Goal: Check status: Check status

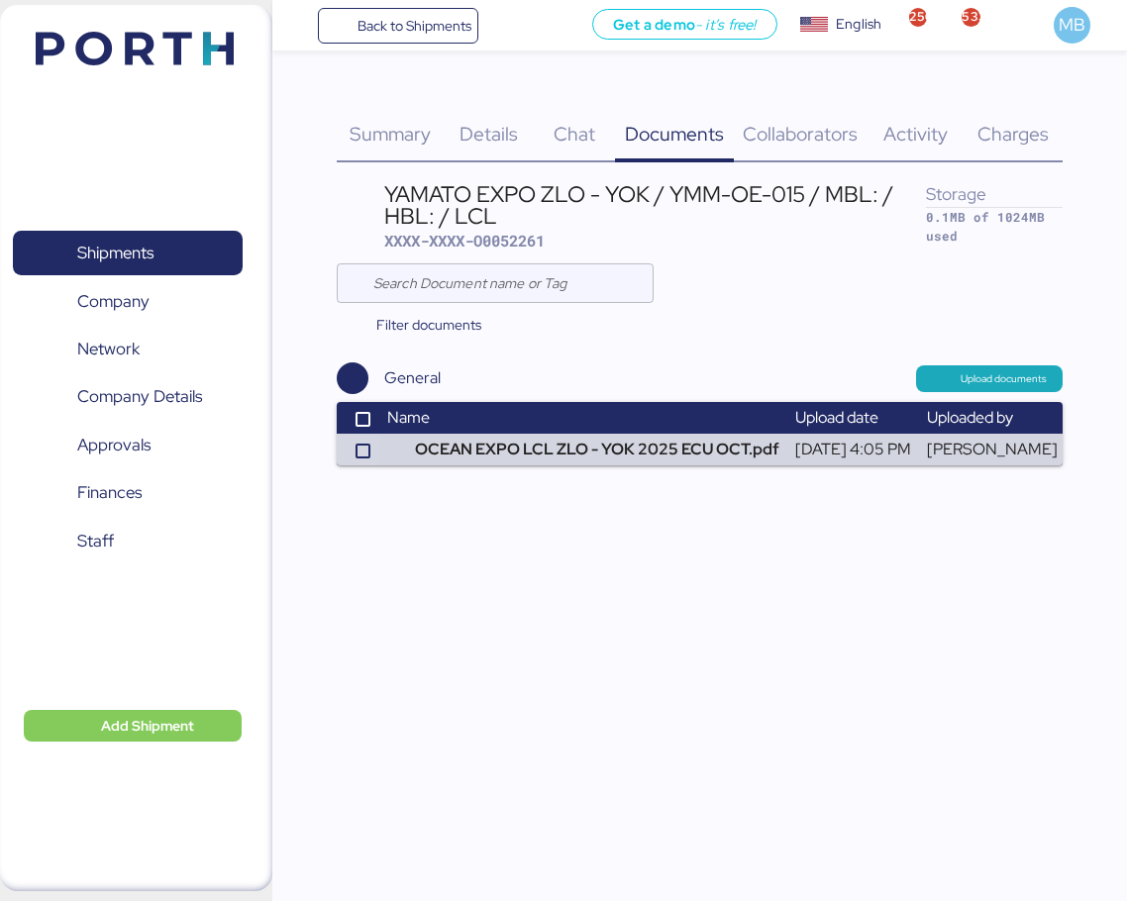
click at [152, 259] on span "Shipments" at bounding box center [115, 253] width 76 height 29
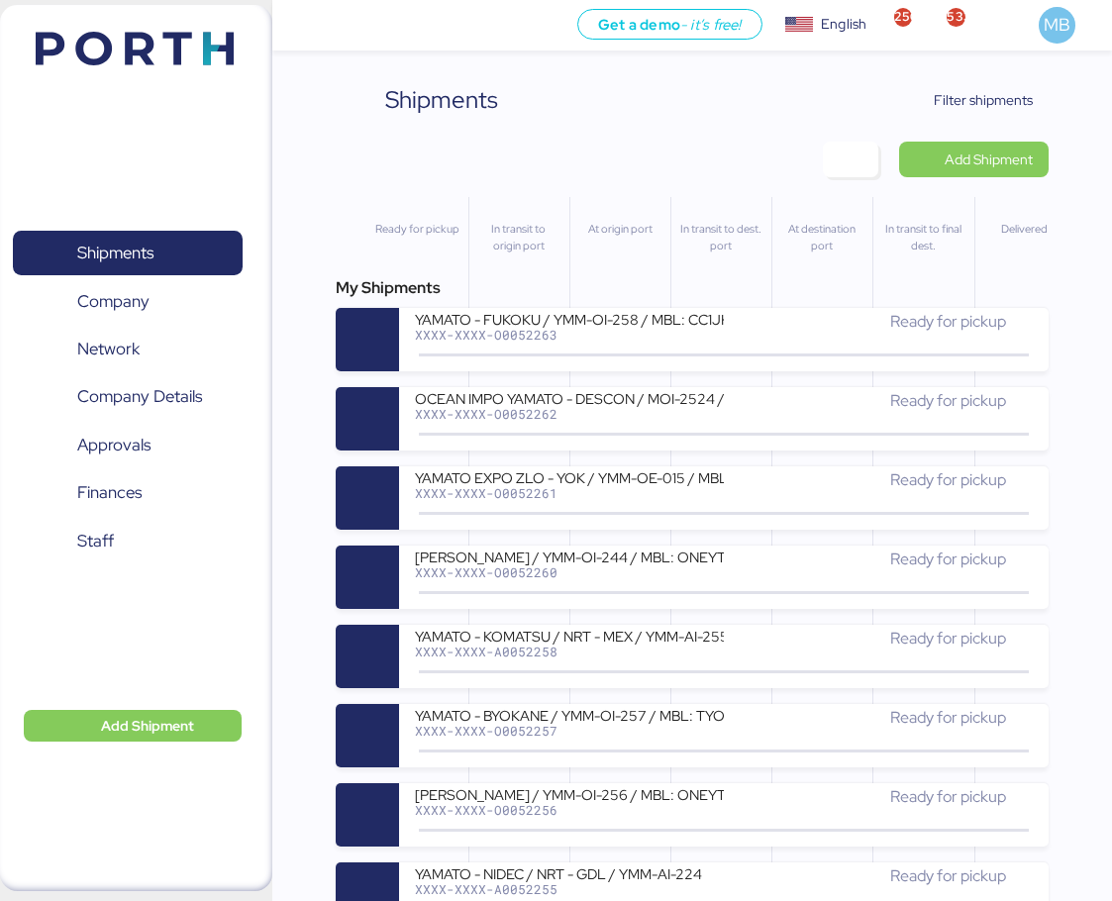
click at [1005, 103] on span "Filter shipments" at bounding box center [983, 100] width 99 height 24
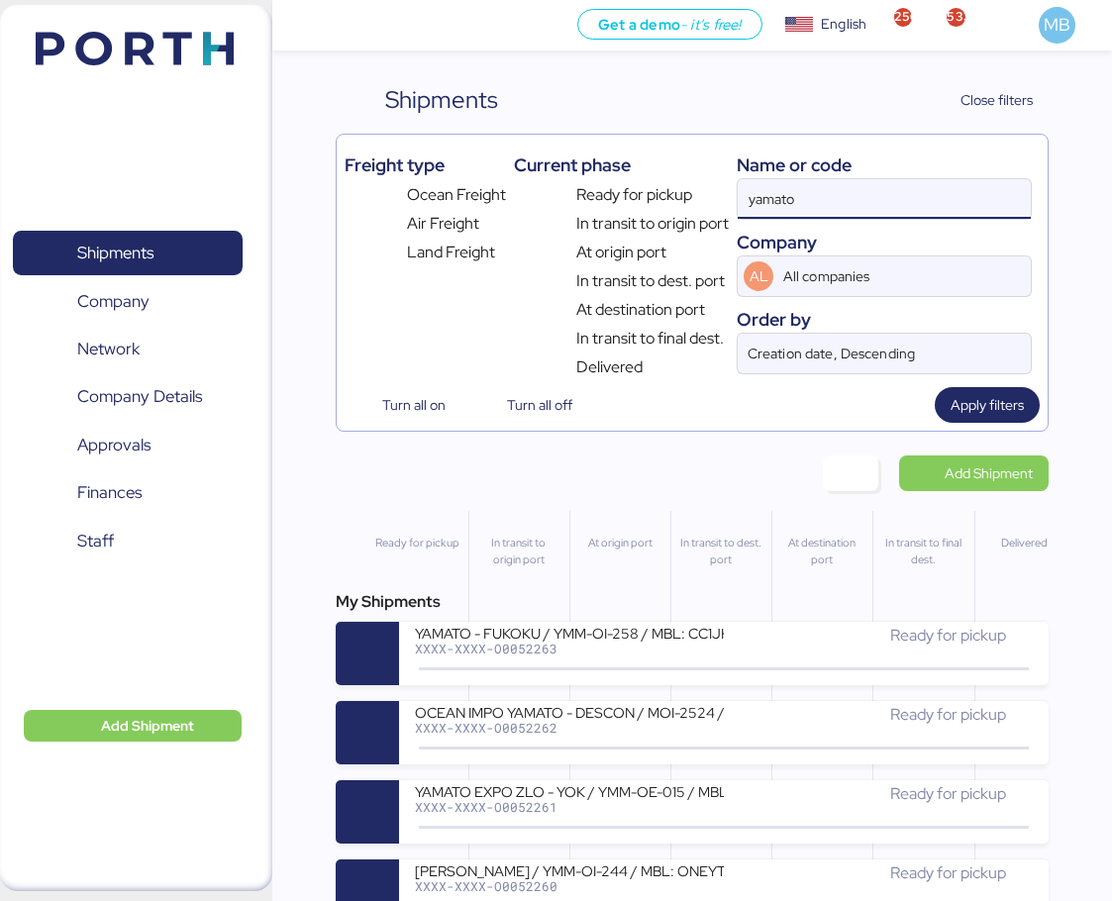
drag, startPoint x: 860, startPoint y: 183, endPoint x: 700, endPoint y: 181, distance: 160.4
click at [700, 181] on div "Freight type Ocean Freight Air Freight Land Freight Current phase Ready for pic…" at bounding box center [693, 261] width 696 height 237
click at [805, 185] on input "yamato" at bounding box center [884, 199] width 293 height 40
drag, startPoint x: 850, startPoint y: 193, endPoint x: 709, endPoint y: 194, distance: 141.6
click at [709, 194] on div "Freight type Ocean Freight Air Freight Land Freight Current phase Ready for pic…" at bounding box center [693, 261] width 696 height 237
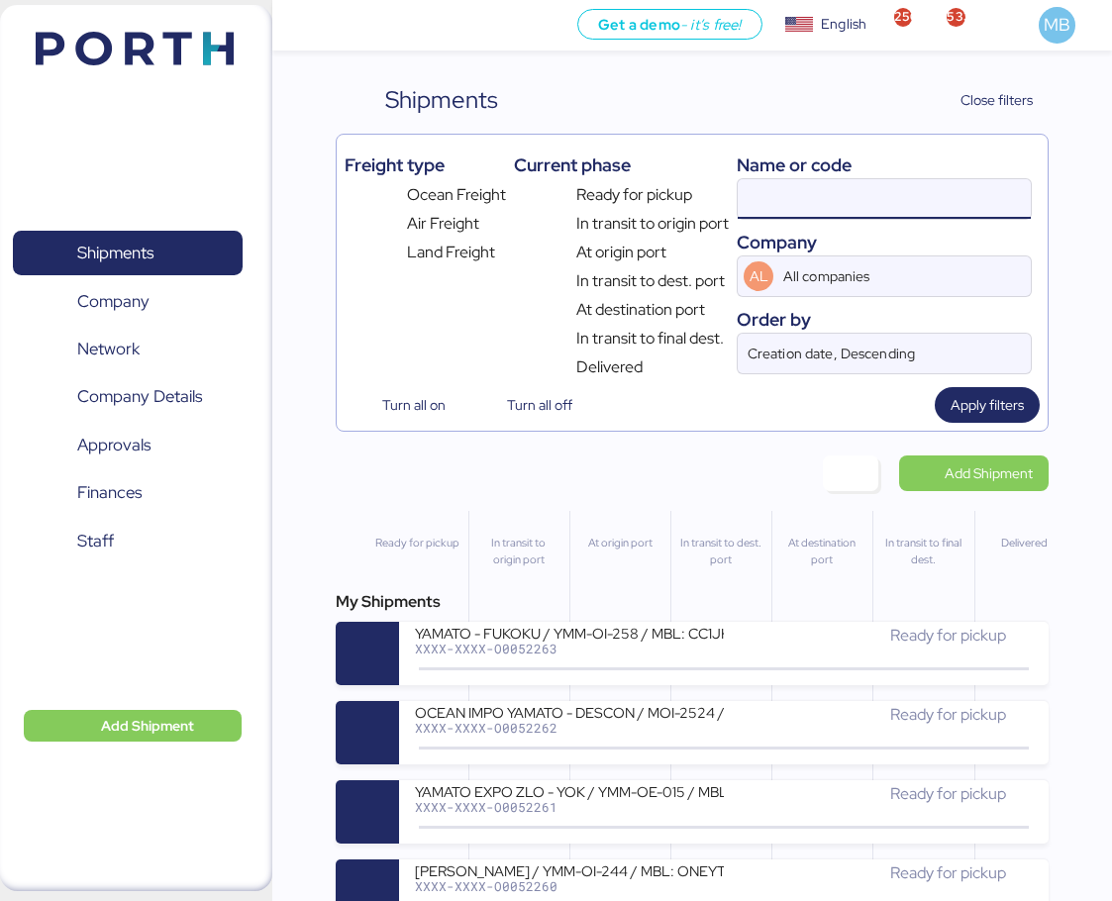
paste input "A0052255"
type input "A0052255"
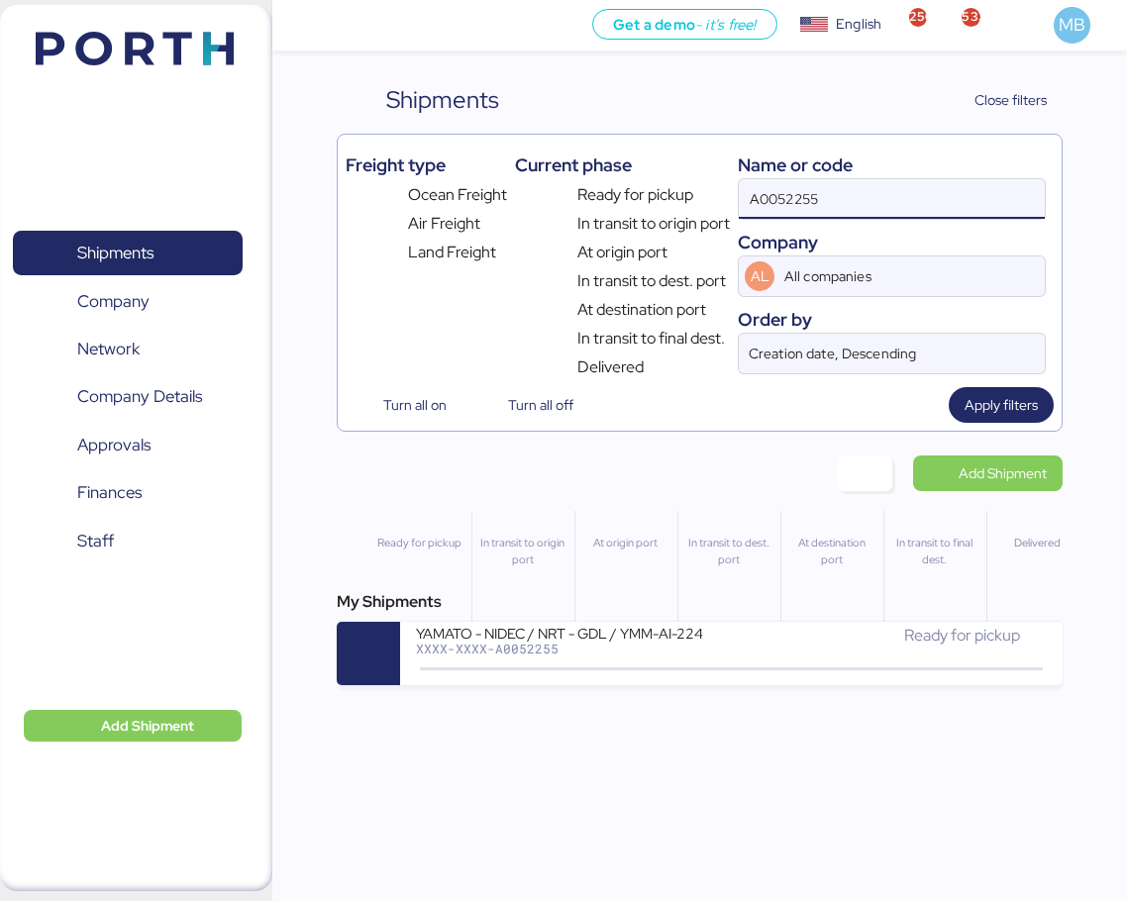
click at [646, 633] on div "YAMATO - NIDEC / NRT - GDL / YMM-AI-224" at bounding box center [574, 632] width 316 height 17
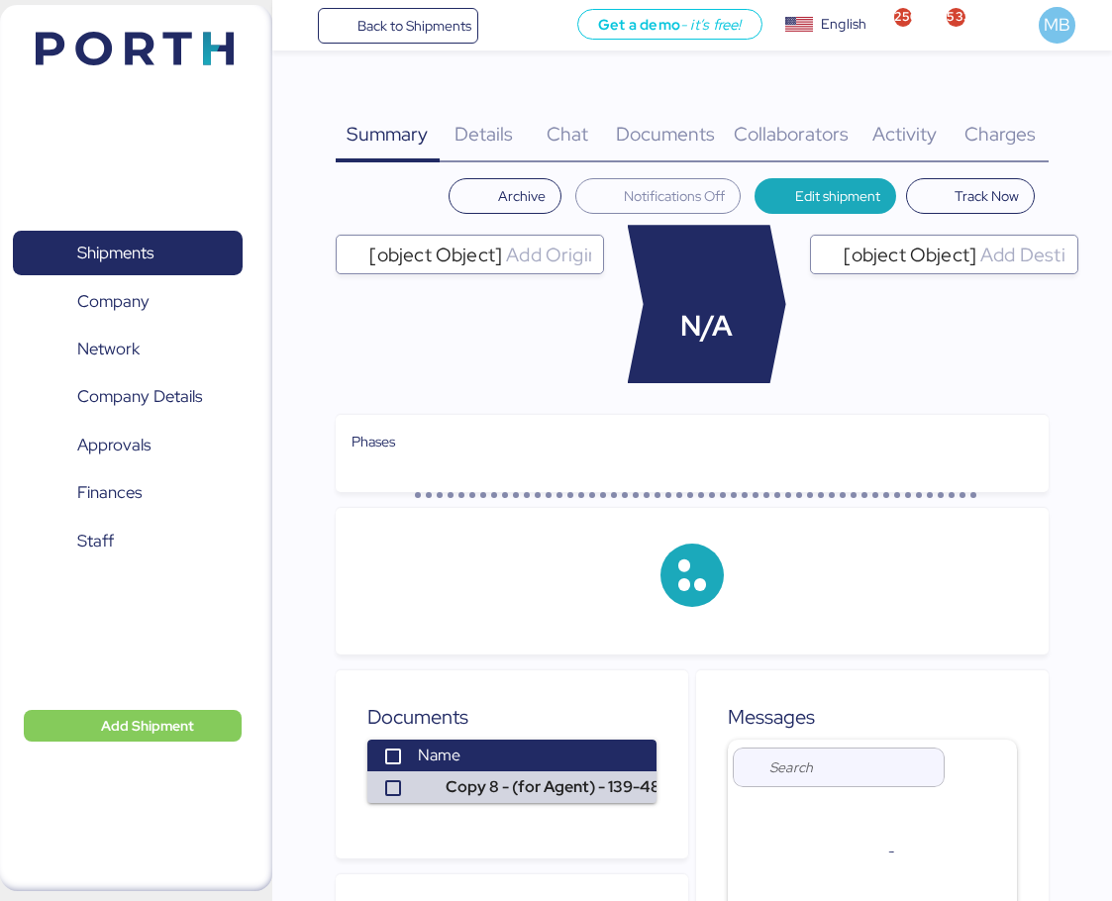
click at [1031, 137] on span "Charges" at bounding box center [999, 134] width 71 height 26
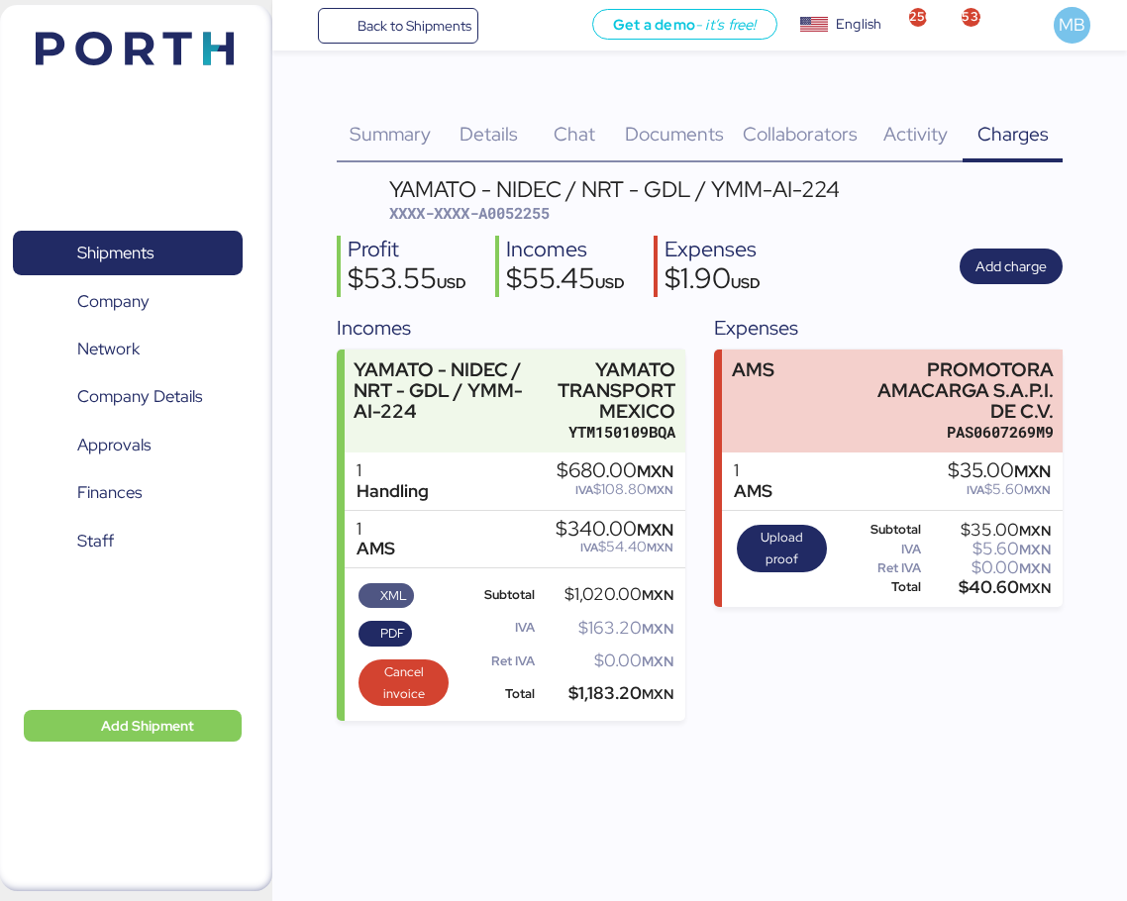
click at [396, 598] on span "XML" at bounding box center [393, 596] width 27 height 22
click at [385, 638] on span "PDF" at bounding box center [392, 634] width 25 height 22
click at [534, 217] on span "XXXX-XXXX-A0052255" at bounding box center [469, 213] width 160 height 20
click at [172, 253] on span "Shipments" at bounding box center [127, 253] width 213 height 29
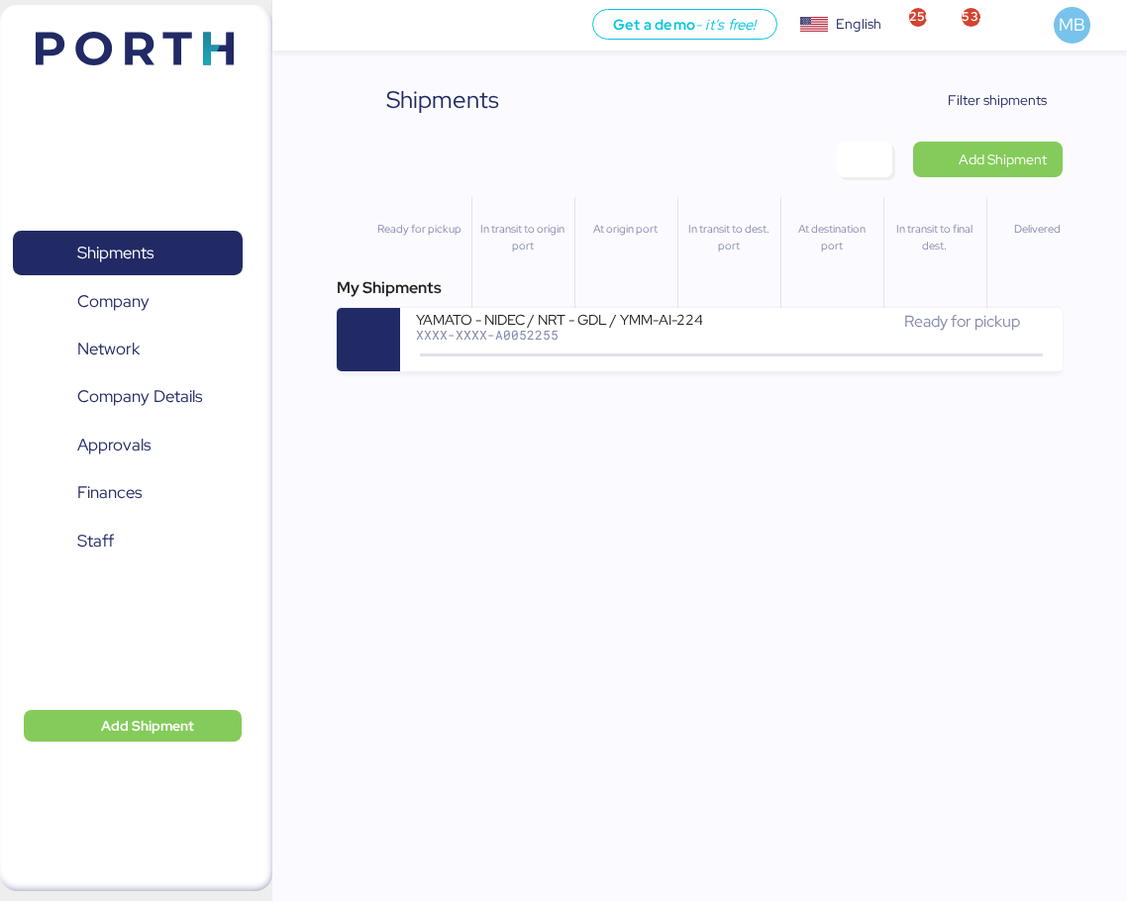
click at [994, 100] on span "Filter shipments" at bounding box center [996, 100] width 99 height 24
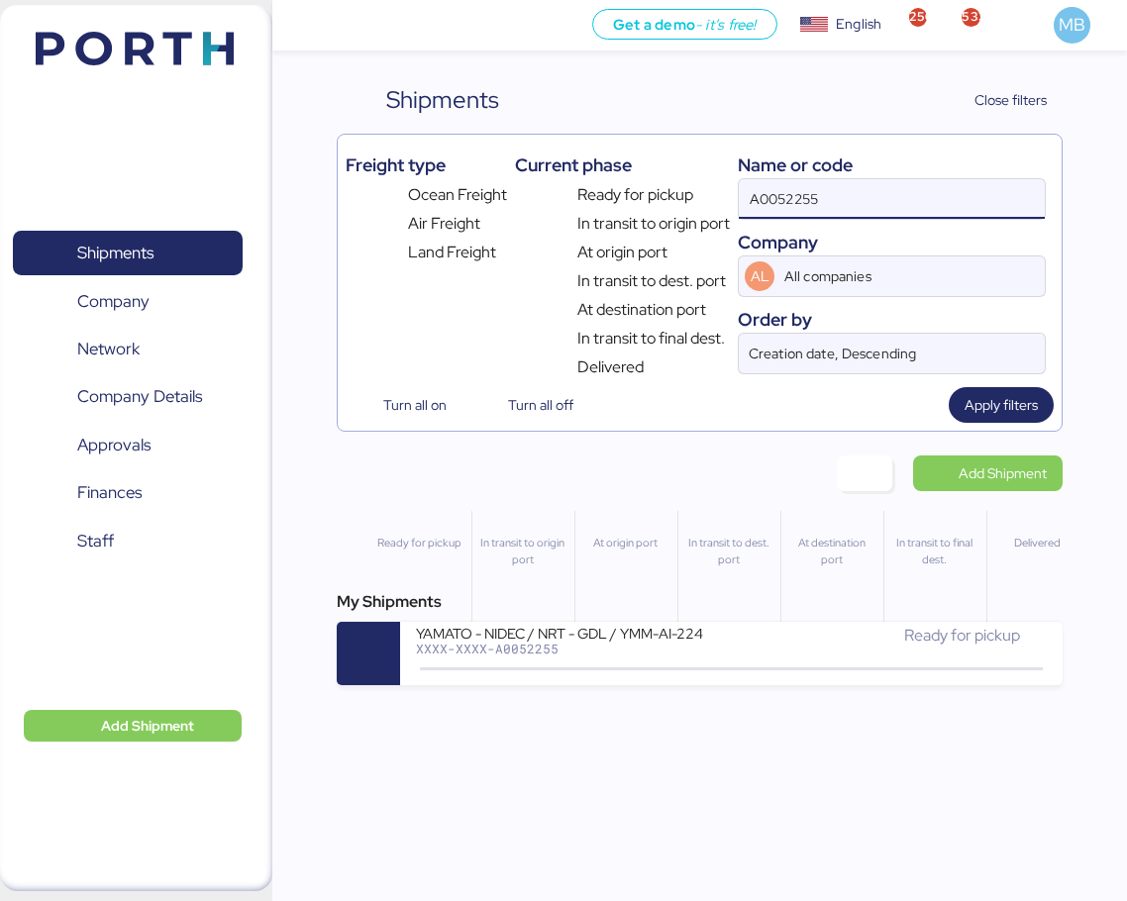
drag, startPoint x: 904, startPoint y: 188, endPoint x: 707, endPoint y: 188, distance: 197.0
click at [707, 188] on div "Freight type Ocean Freight Air Freight Land Freight Current phase Ready for pic…" at bounding box center [700, 261] width 709 height 237
paste input "A0052258"
type input "A0052258"
click at [739, 659] on icon at bounding box center [730, 669] width 95 height 22
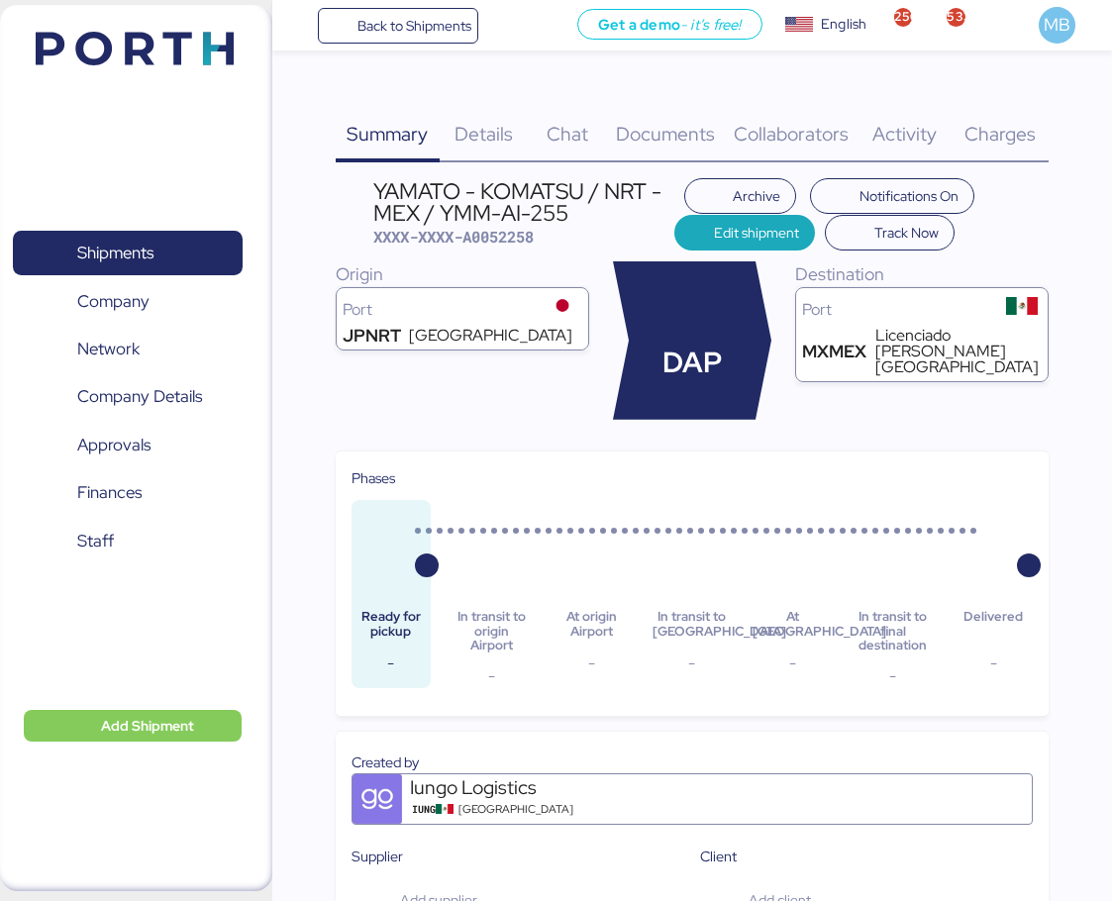
click at [1002, 150] on div "Charges 0" at bounding box center [999, 122] width 97 height 80
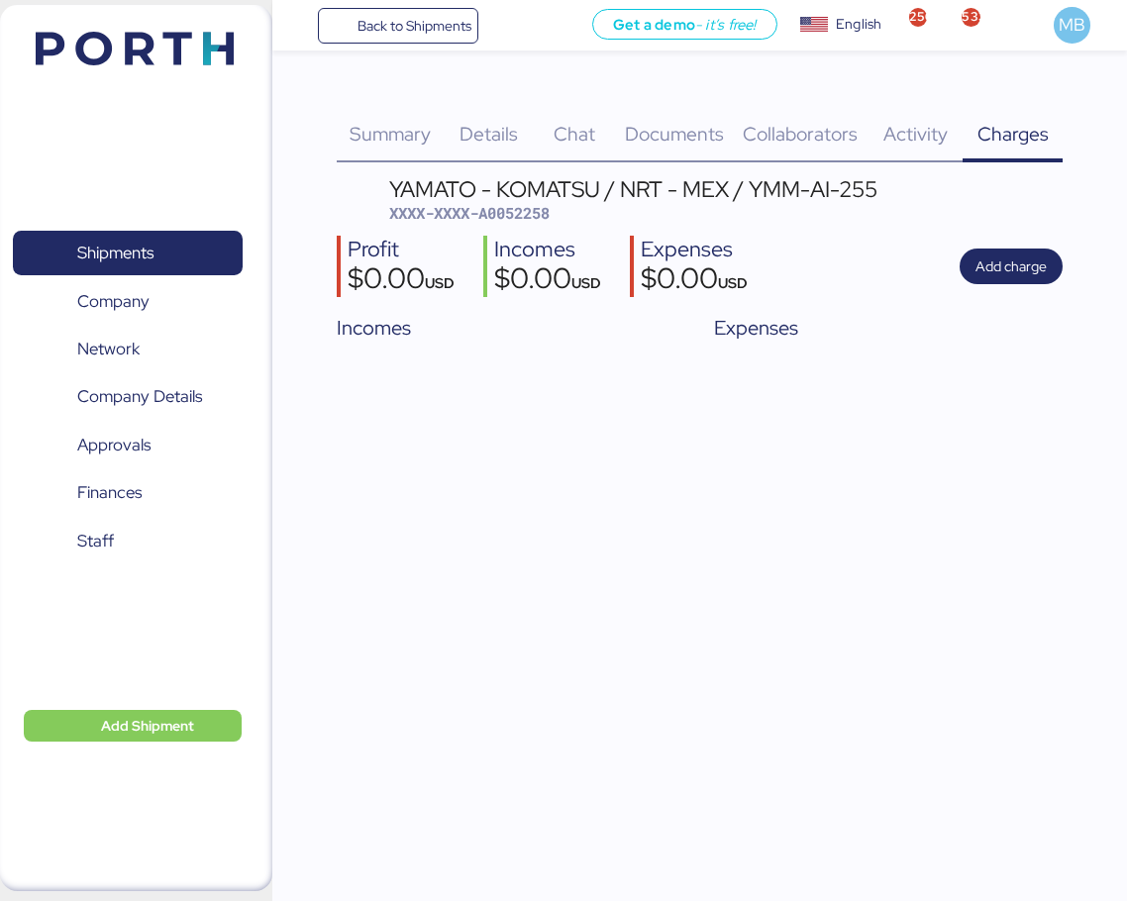
click at [528, 217] on span "XXXX-XXXX-A0052258" at bounding box center [469, 213] width 160 height 20
copy span "A0052258"
